Goal: Information Seeking & Learning: Learn about a topic

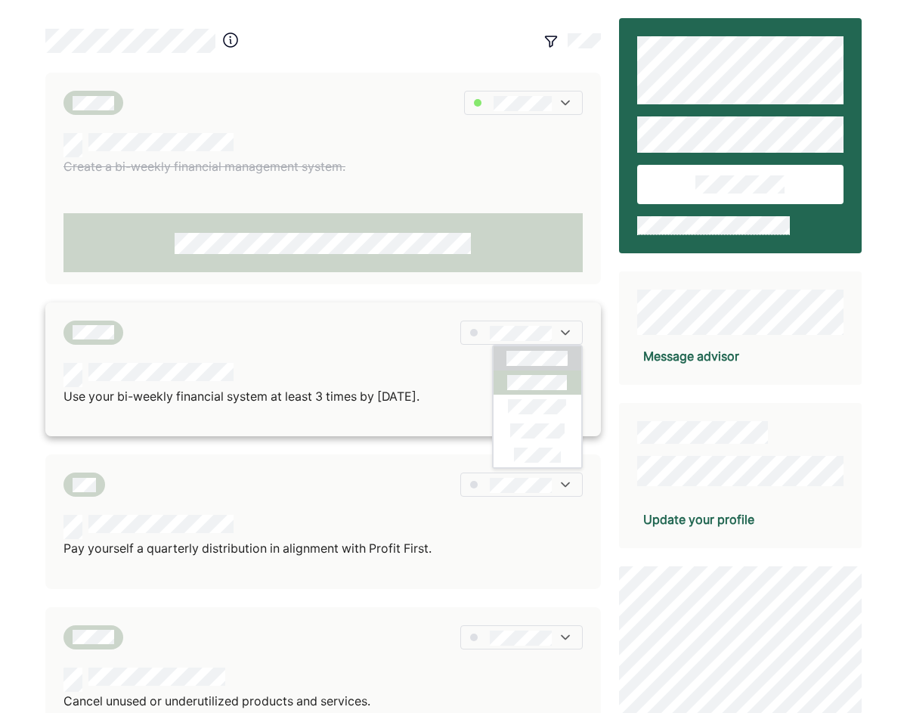
click at [541, 392] on div at bounding box center [538, 382] width 88 height 24
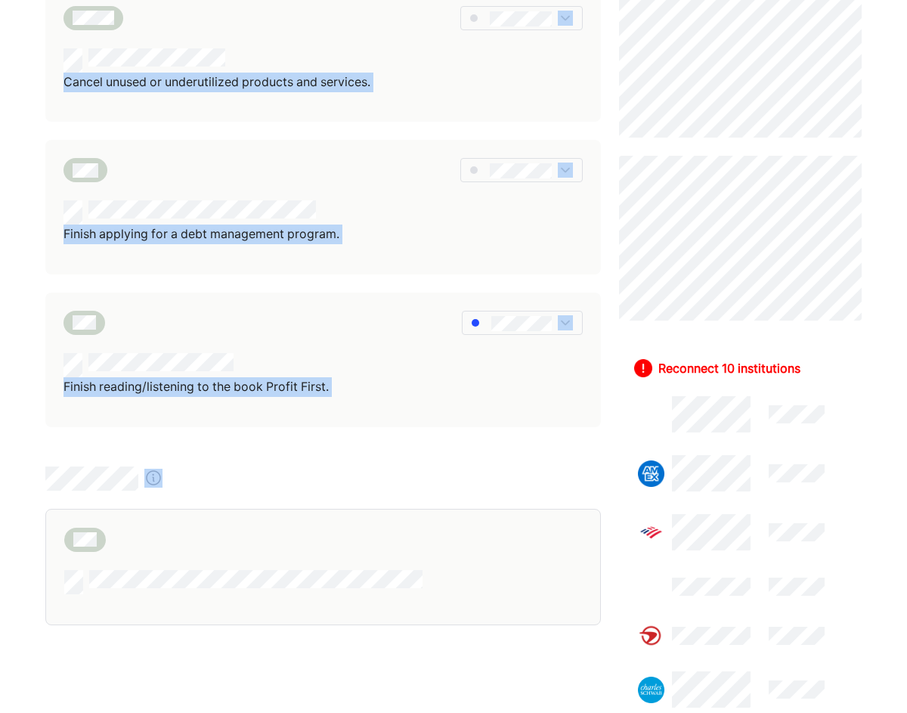
scroll to position [662, 0]
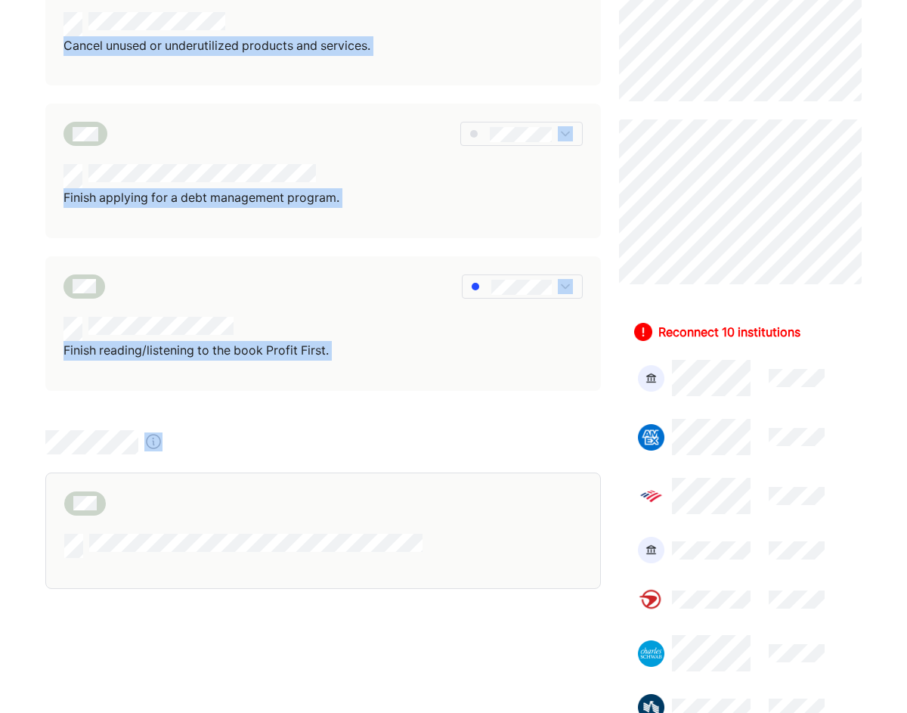
drag, startPoint x: 608, startPoint y: 122, endPoint x: 666, endPoint y: 726, distance: 607.6
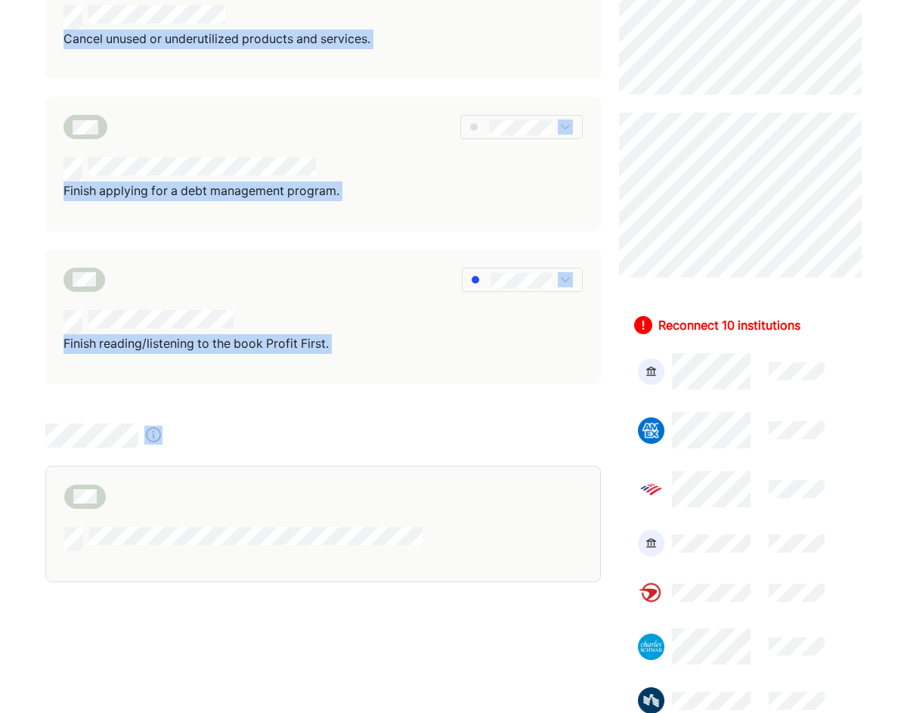
click at [378, 630] on div "Create a bi-weekly financial management system. Use your bi-weekly financial sy…" at bounding box center [323, 245] width 556 height 1779
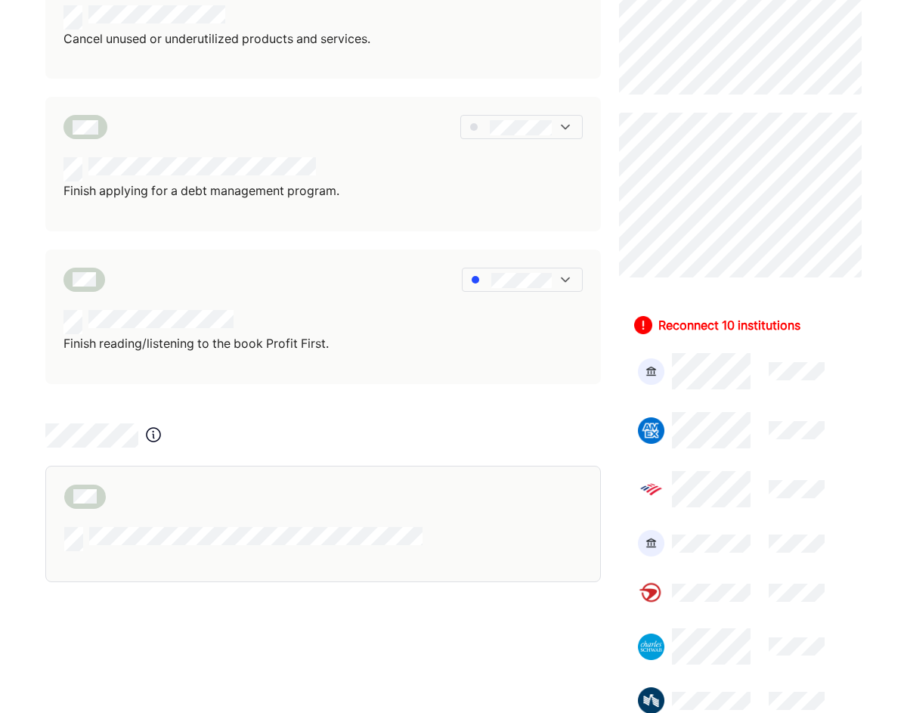
click at [23, 109] on div "Create a bi-weekly financial management system. Use your bi-weekly financial sy…" at bounding box center [453, 283] width 907 height 1891
click at [11, 98] on div "Create a bi-weekly financial management system. Use your bi-weekly financial sy…" at bounding box center [453, 283] width 907 height 1891
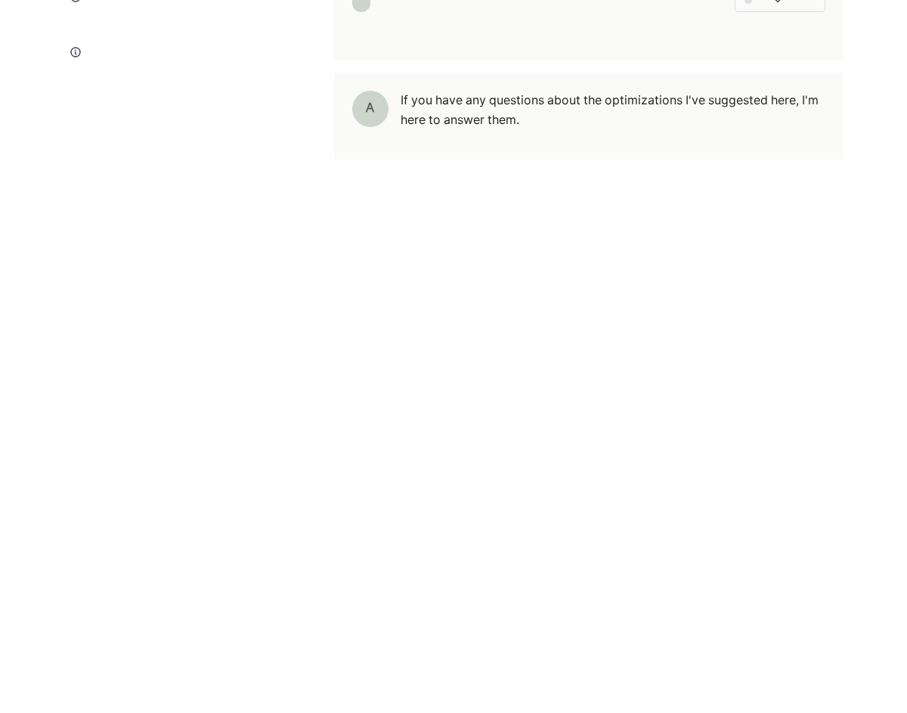
click at [13, 340] on div "A If you have any questions about the optimizations I've suggested here, I'm he…" at bounding box center [453, 307] width 907 height 810
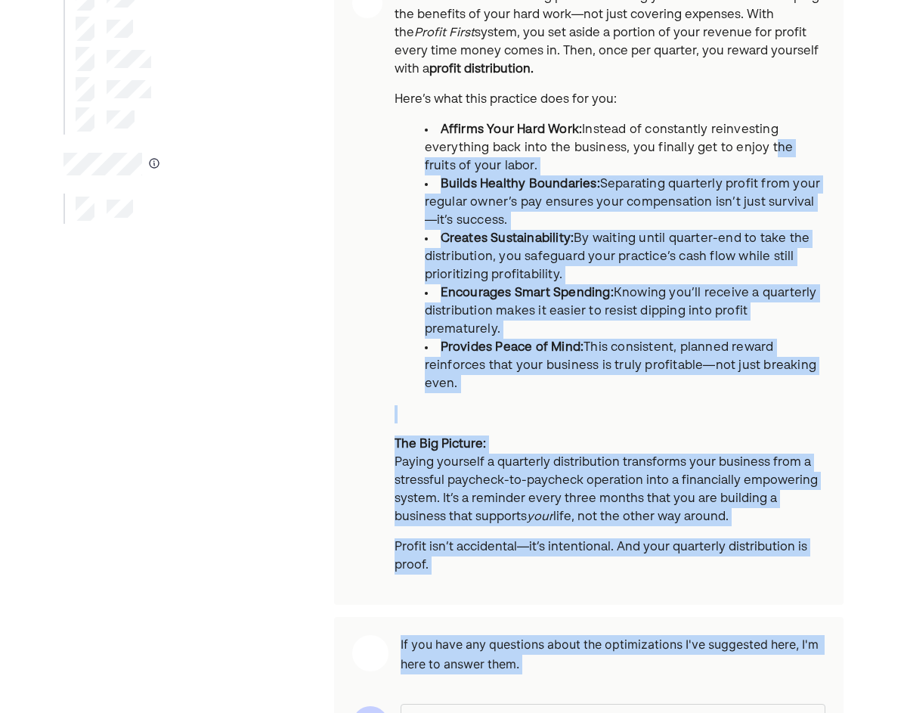
scroll to position [306, 0]
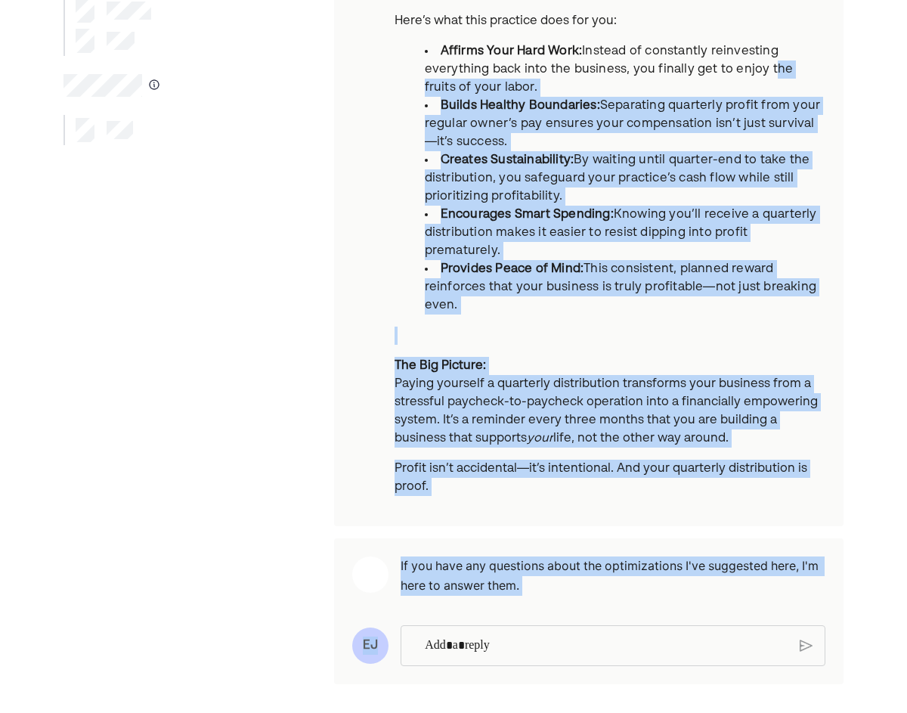
drag, startPoint x: 767, startPoint y: 370, endPoint x: 747, endPoint y: 757, distance: 386.8
click at [747, 407] on html "One of the most rewarding parts of running your own business is reaping the ben…" at bounding box center [453, 50] width 907 height 713
click at [868, 600] on div "One of the most rewarding parts of running your own business is reaping the ben…" at bounding box center [453, 204] width 907 height 1021
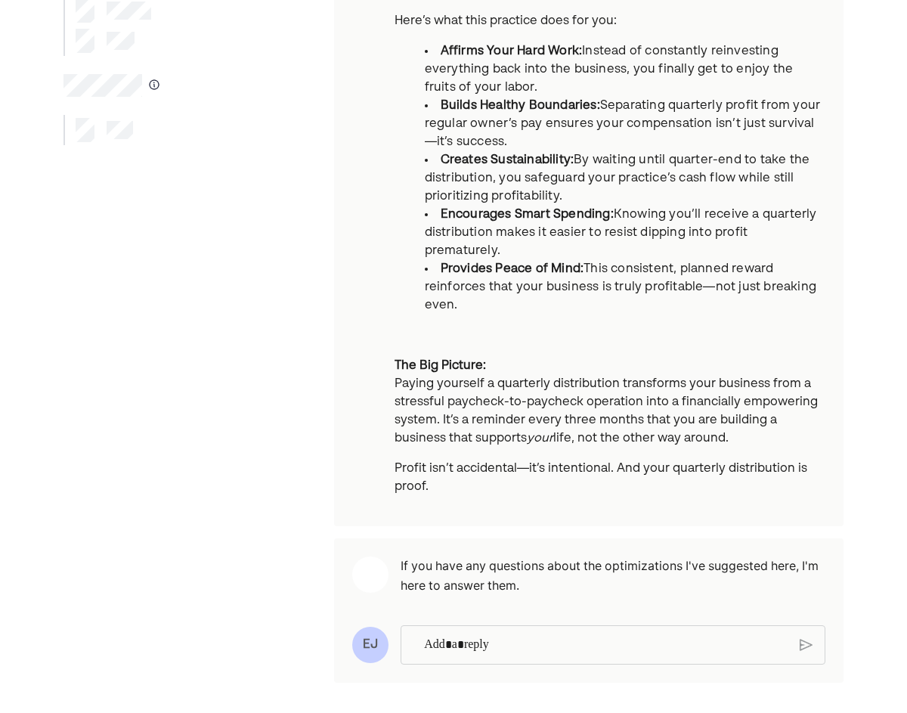
scroll to position [305, 0]
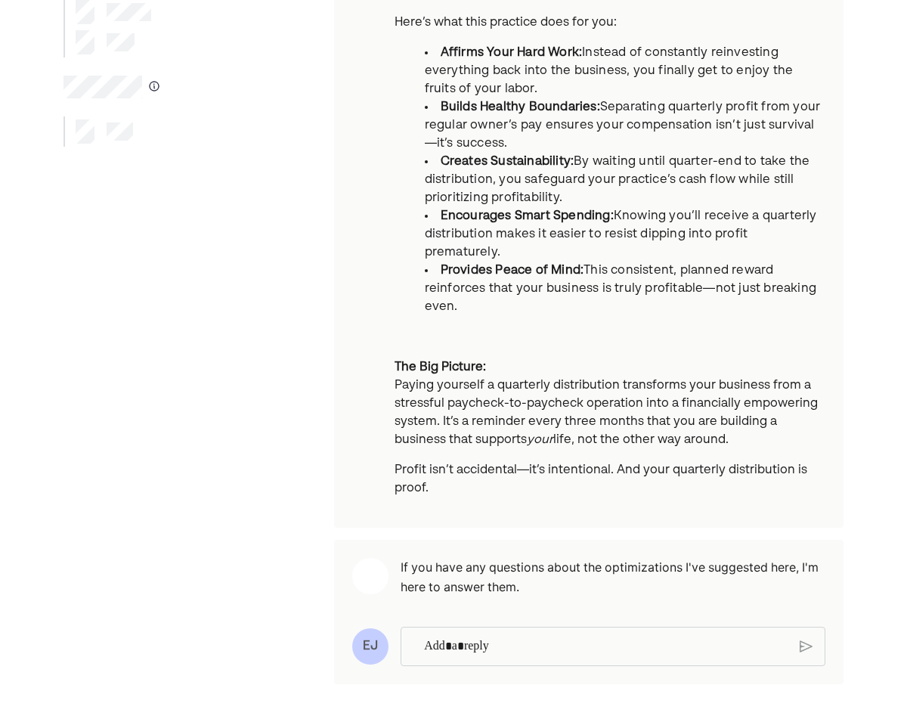
click at [441, 642] on p "Rich Text Editor. Editing area: main" at bounding box center [606, 647] width 364 height 20
click at [791, 652] on div "**********" at bounding box center [606, 645] width 379 height 37
click at [815, 655] on div "**********" at bounding box center [613, 657] width 426 height 61
click at [802, 656] on img at bounding box center [806, 659] width 13 height 14
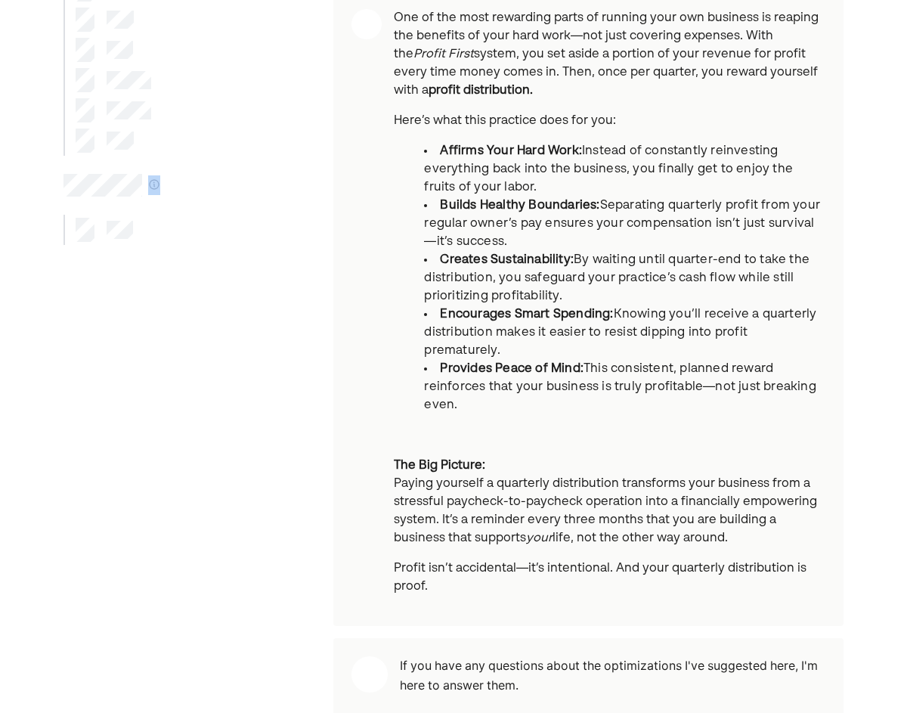
scroll to position [0, 0]
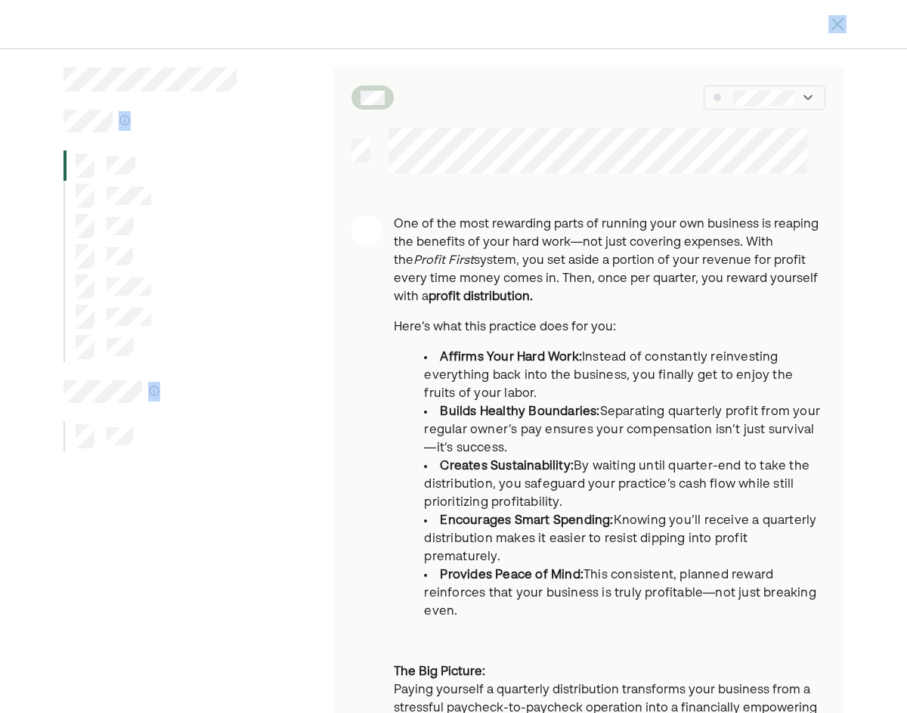
drag, startPoint x: 224, startPoint y: 207, endPoint x: 245, endPoint y: -84, distance: 291.8
click at [245, 0] on html "One of the most rewarding parts of running your own business is reaping the ben…" at bounding box center [453, 356] width 907 height 713
click at [209, 173] on div at bounding box center [151, 165] width 174 height 30
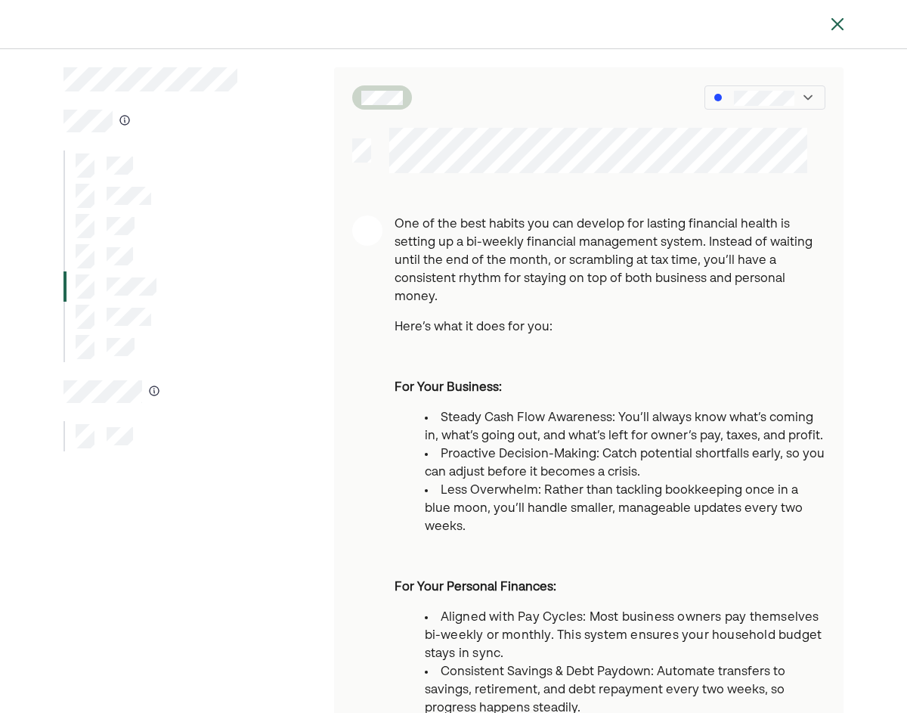
click at [260, 243] on div at bounding box center [181, 601] width 234 height 1068
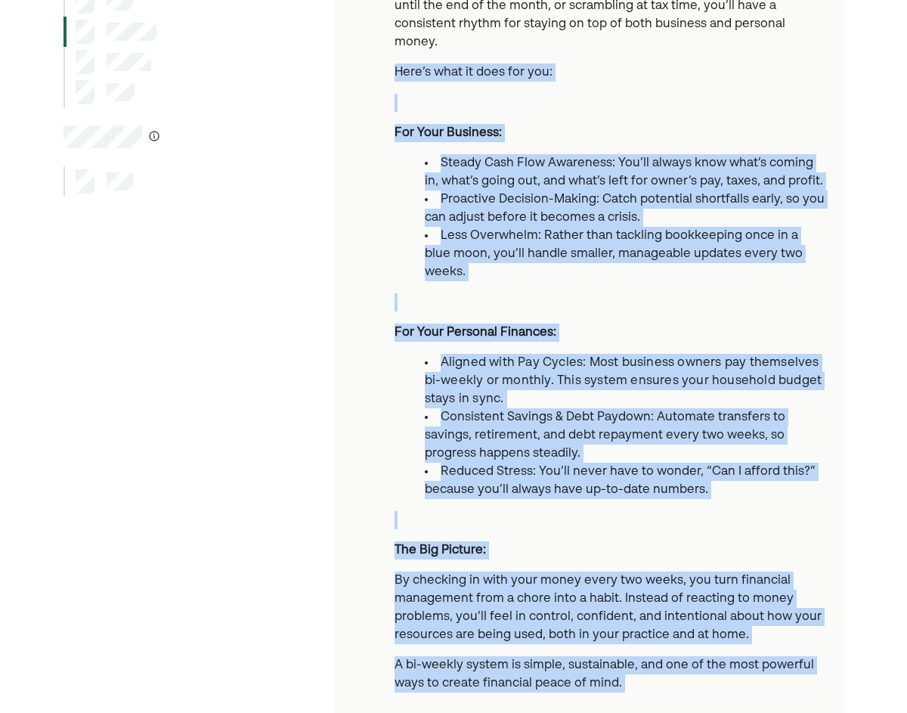
scroll to position [415, 0]
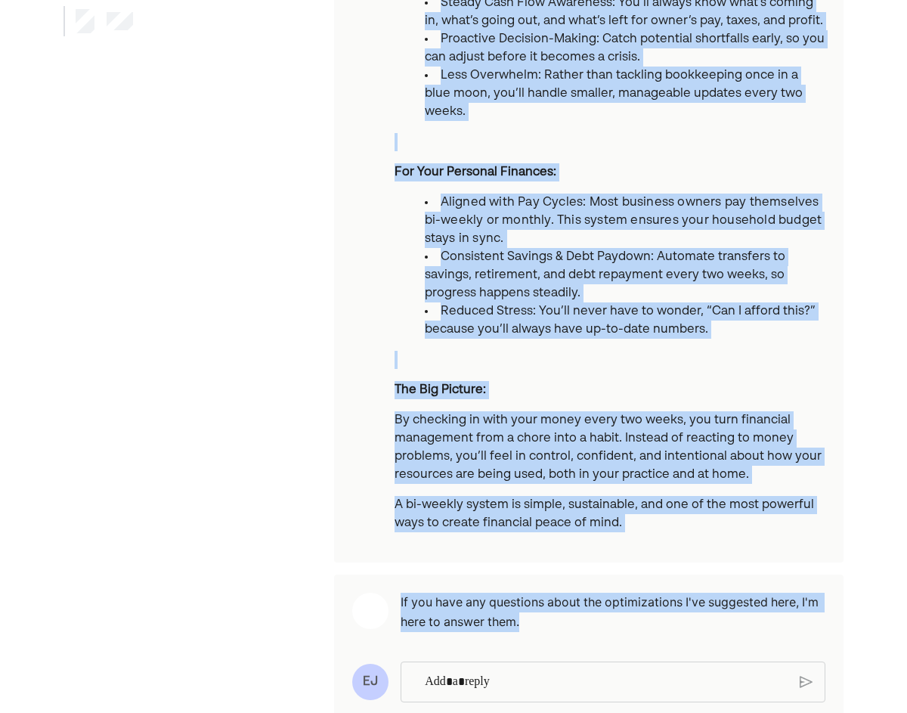
drag, startPoint x: 618, startPoint y: 294, endPoint x: 590, endPoint y: 601, distance: 308.3
click at [590, 601] on div "One of the best habits you can develop for lasting financial health is setting …" at bounding box center [589, 186] width 510 height 1068
click at [857, 498] on main "One of the best habits you can develop for lasting financial health is setting …" at bounding box center [453, 186] width 816 height 1068
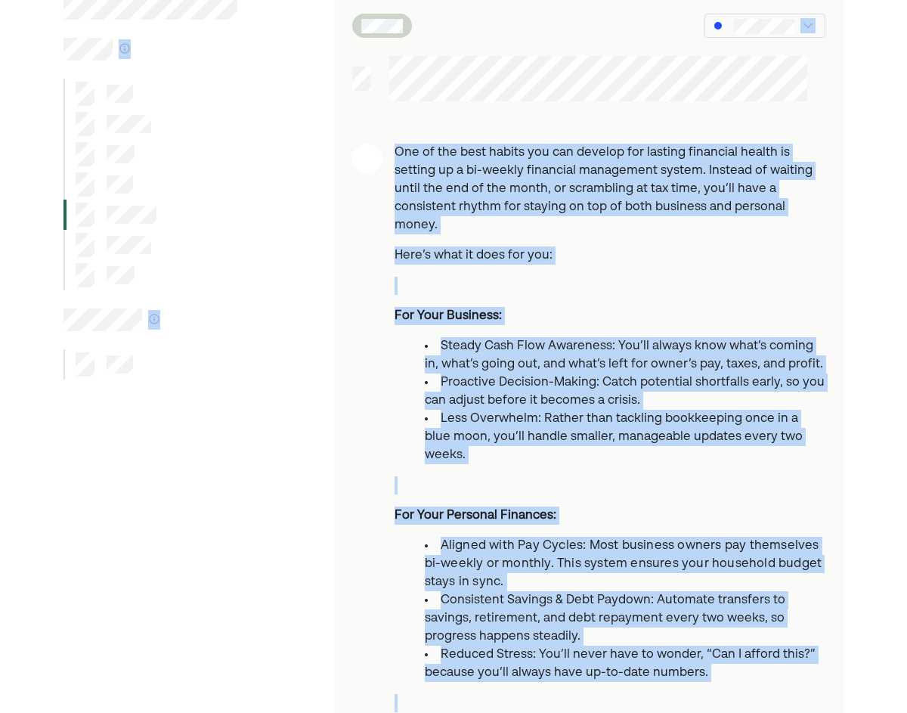
scroll to position [0, 0]
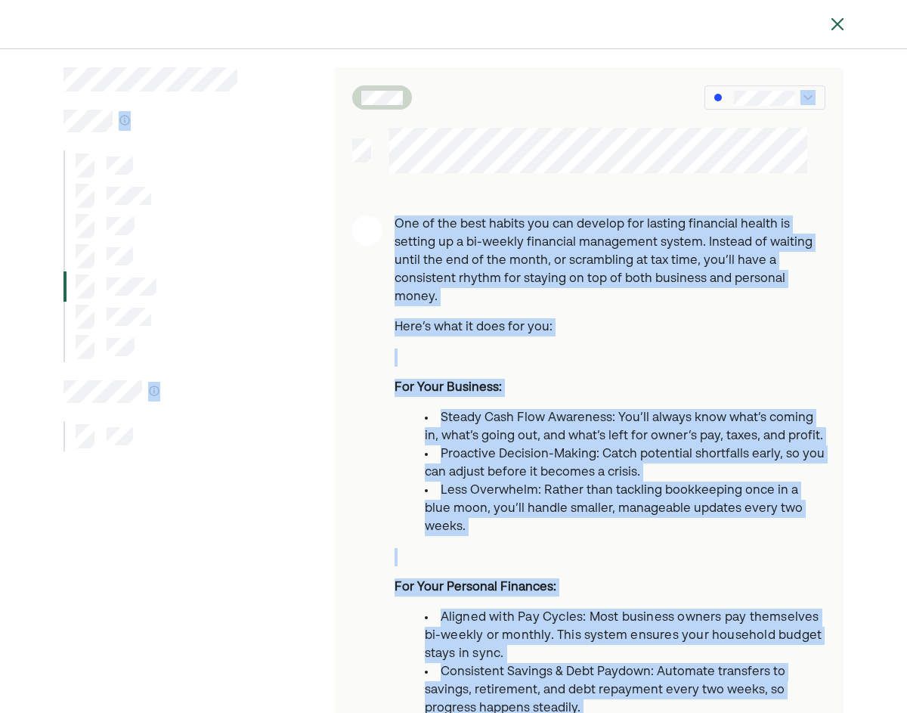
drag, startPoint x: 651, startPoint y: 420, endPoint x: 609, endPoint y: -50, distance: 471.3
click at [609, 0] on html "One of the best habits you can develop for lasting financial health is setting …" at bounding box center [453, 356] width 907 height 713
click at [178, 147] on div at bounding box center [181, 601] width 234 height 1068
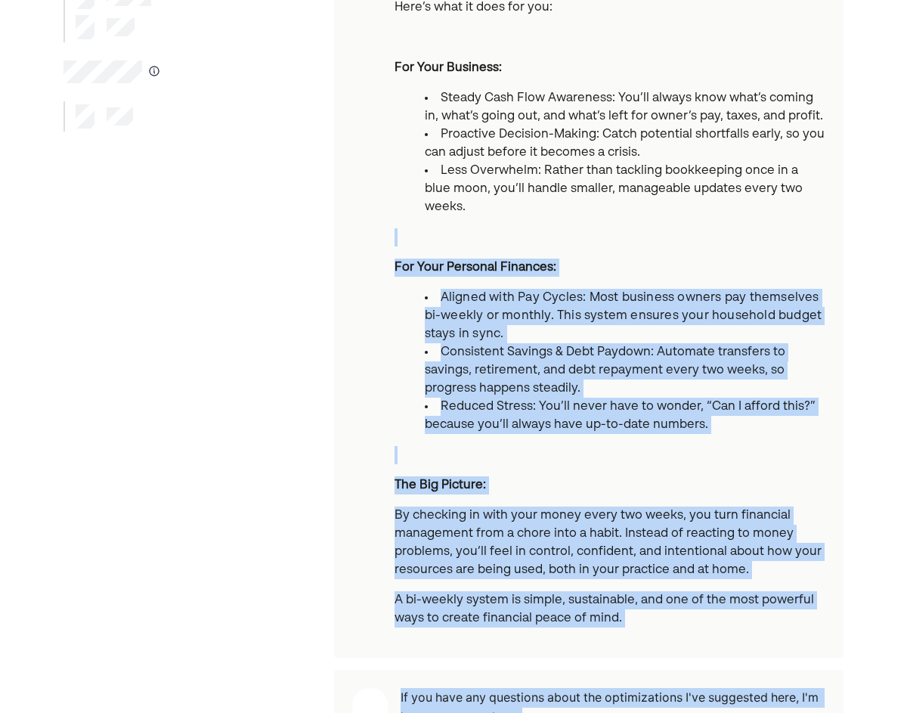
scroll to position [324, 0]
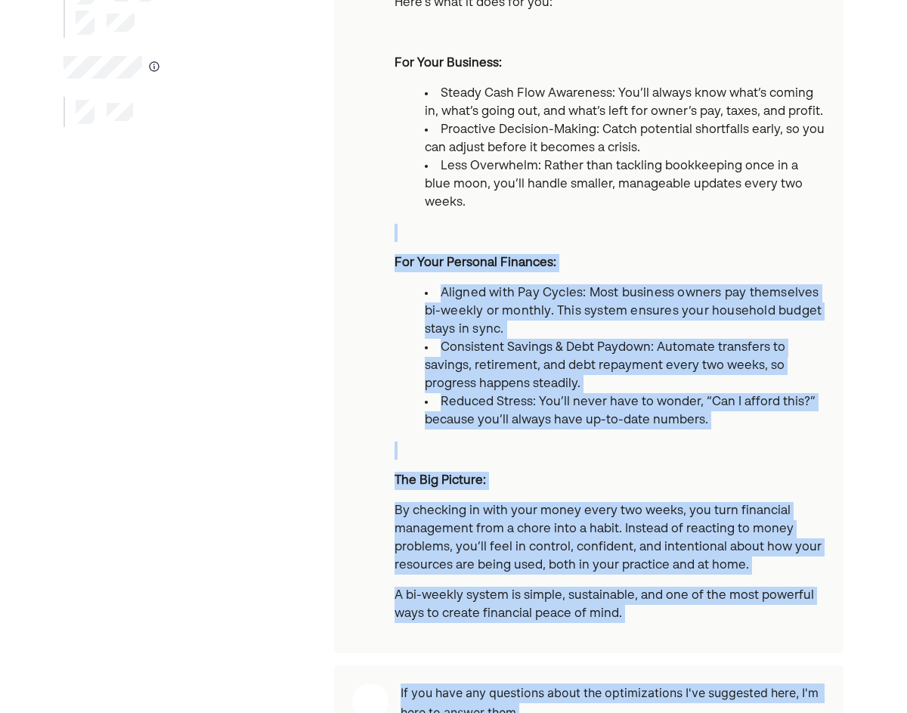
drag, startPoint x: 711, startPoint y: 512, endPoint x: 694, endPoint y: 692, distance: 180.7
click at [694, 692] on div "One of the best habits you can develop for lasting financial health is setting …" at bounding box center [589, 277] width 510 height 1068
click at [875, 605] on div "One of the best habits you can develop for lasting financial health is setting …" at bounding box center [453, 259] width 907 height 1166
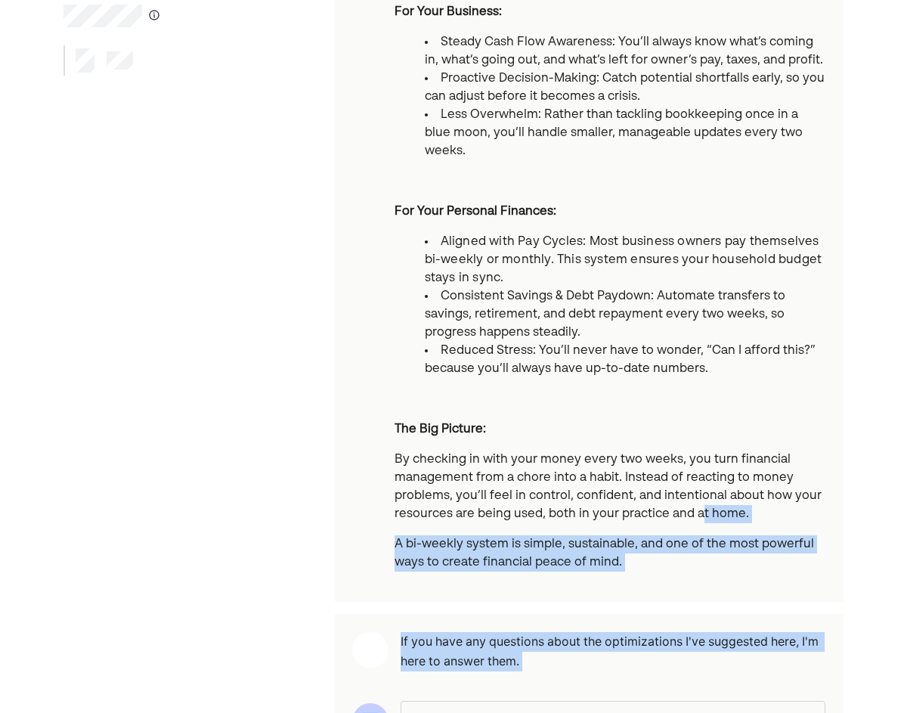
scroll to position [415, 0]
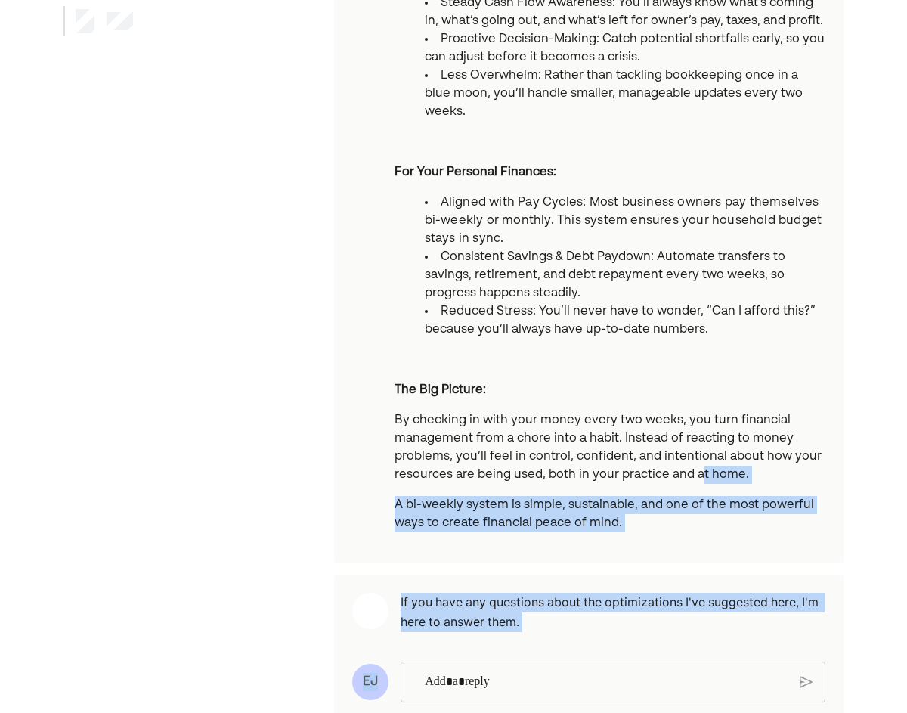
drag, startPoint x: 701, startPoint y: 531, endPoint x: 695, endPoint y: 712, distance: 181.5
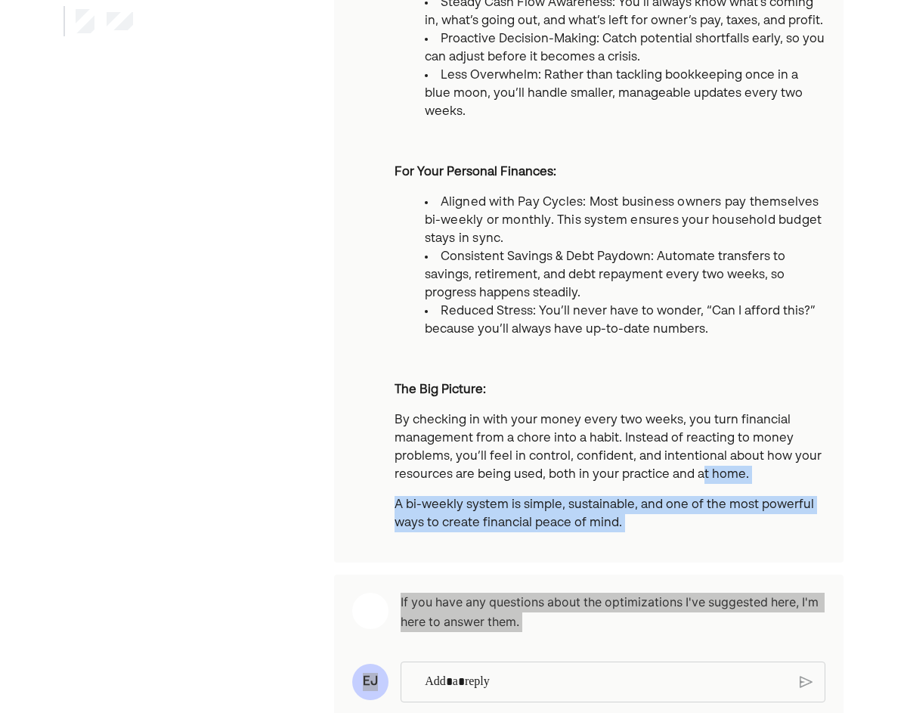
click at [875, 509] on div "One of the best habits you can develop for lasting financial health is setting …" at bounding box center [453, 168] width 907 height 1166
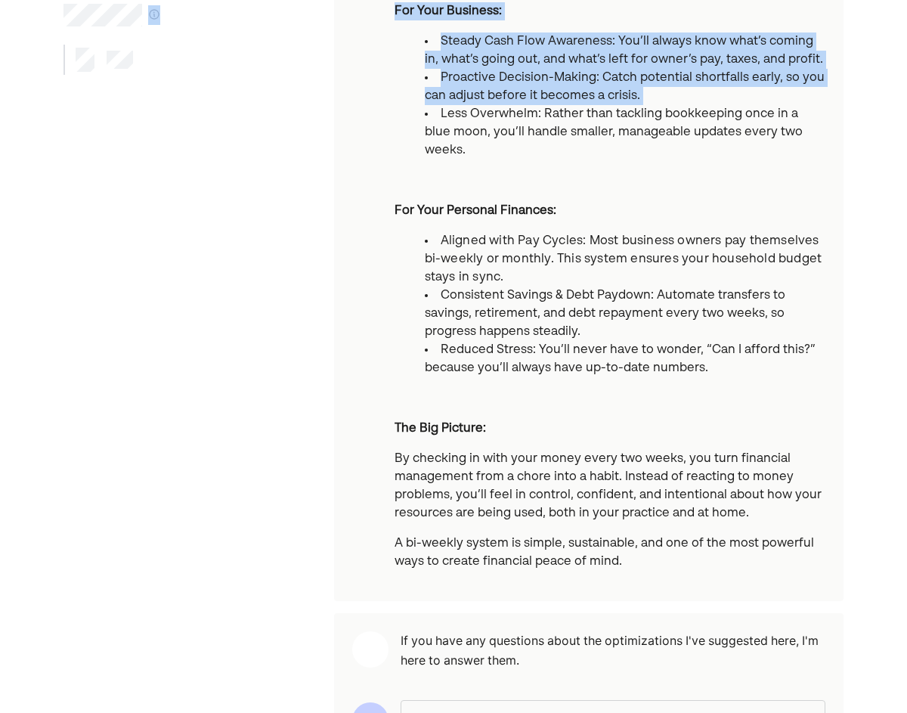
drag, startPoint x: 345, startPoint y: 51, endPoint x: 338, endPoint y: -39, distance: 90.2
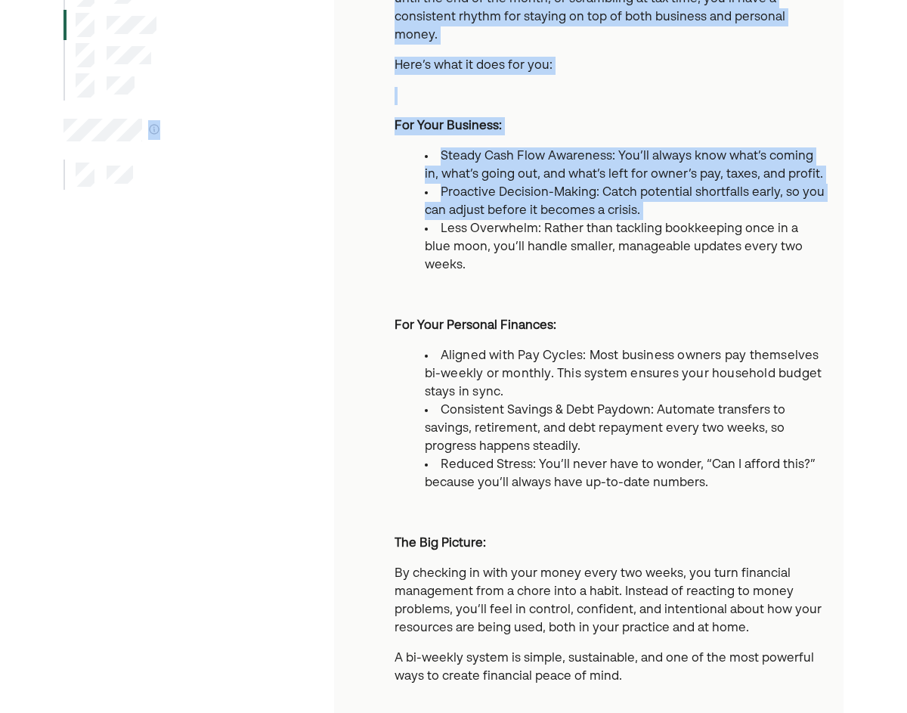
click at [278, 47] on div at bounding box center [181, 340] width 234 height 1068
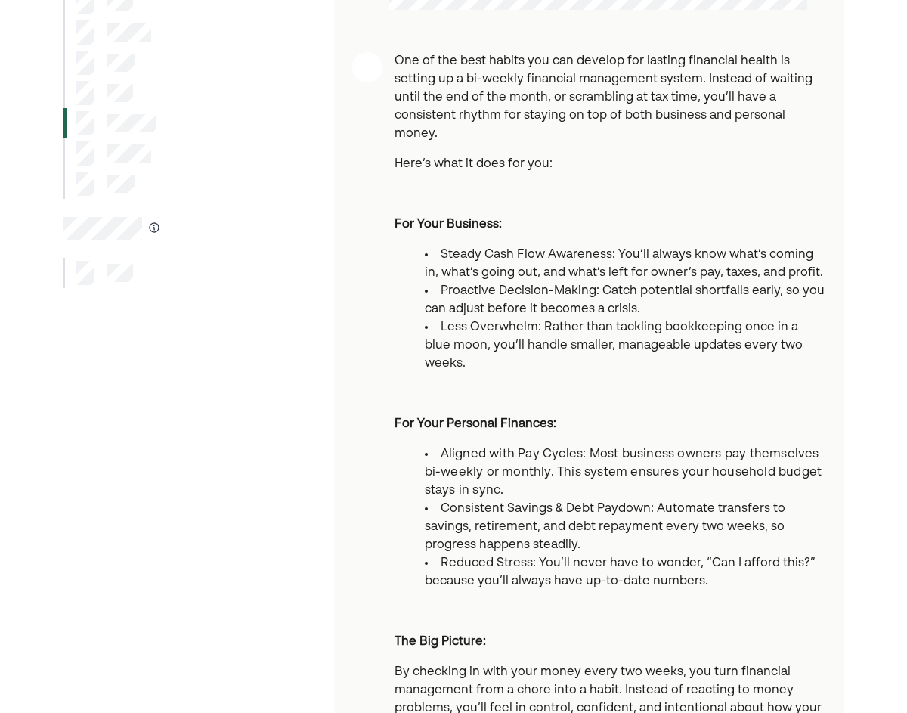
scroll to position [0, 0]
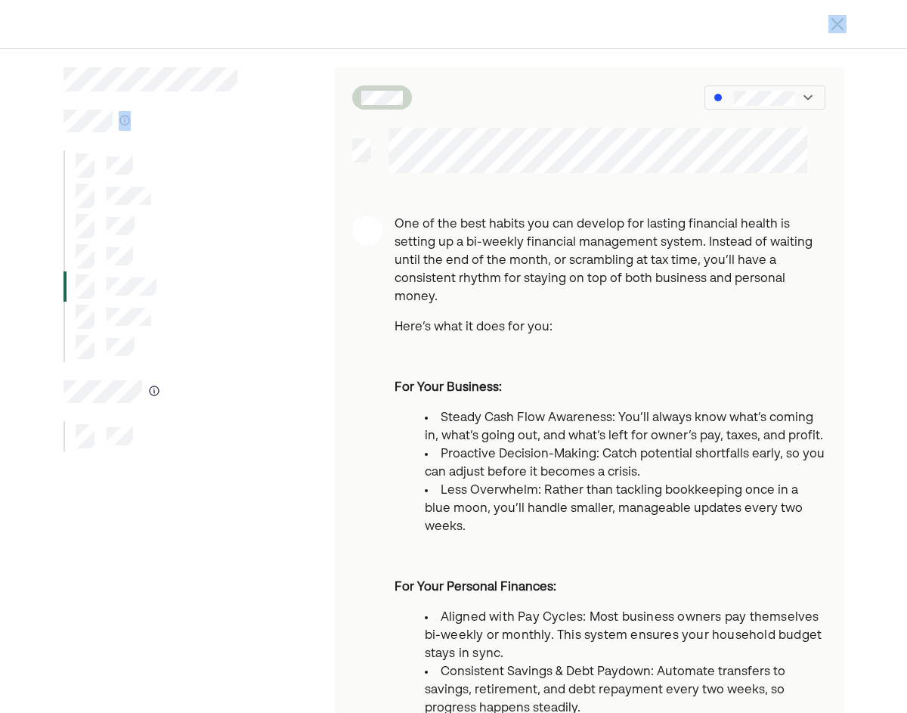
drag, startPoint x: 258, startPoint y: 38, endPoint x: 257, endPoint y: -49, distance: 86.9
click at [257, 0] on html "One of the best habits you can develop for lasting financial health is setting …" at bounding box center [453, 356] width 907 height 713
click at [237, 178] on div at bounding box center [181, 601] width 234 height 1068
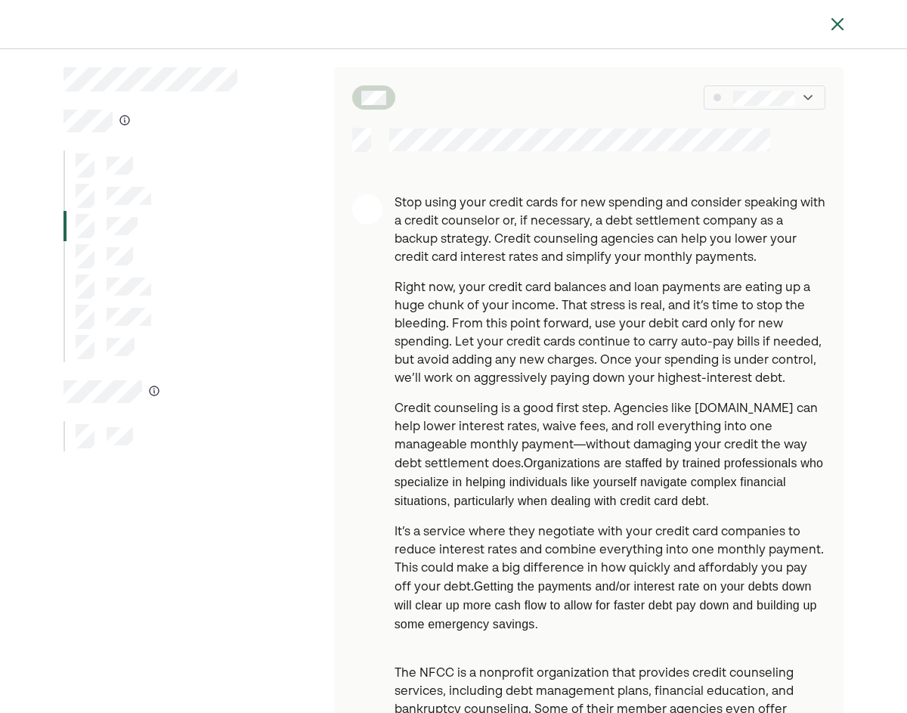
click at [121, 205] on div at bounding box center [114, 196] width 76 height 24
